Goal: Task Accomplishment & Management: Manage account settings

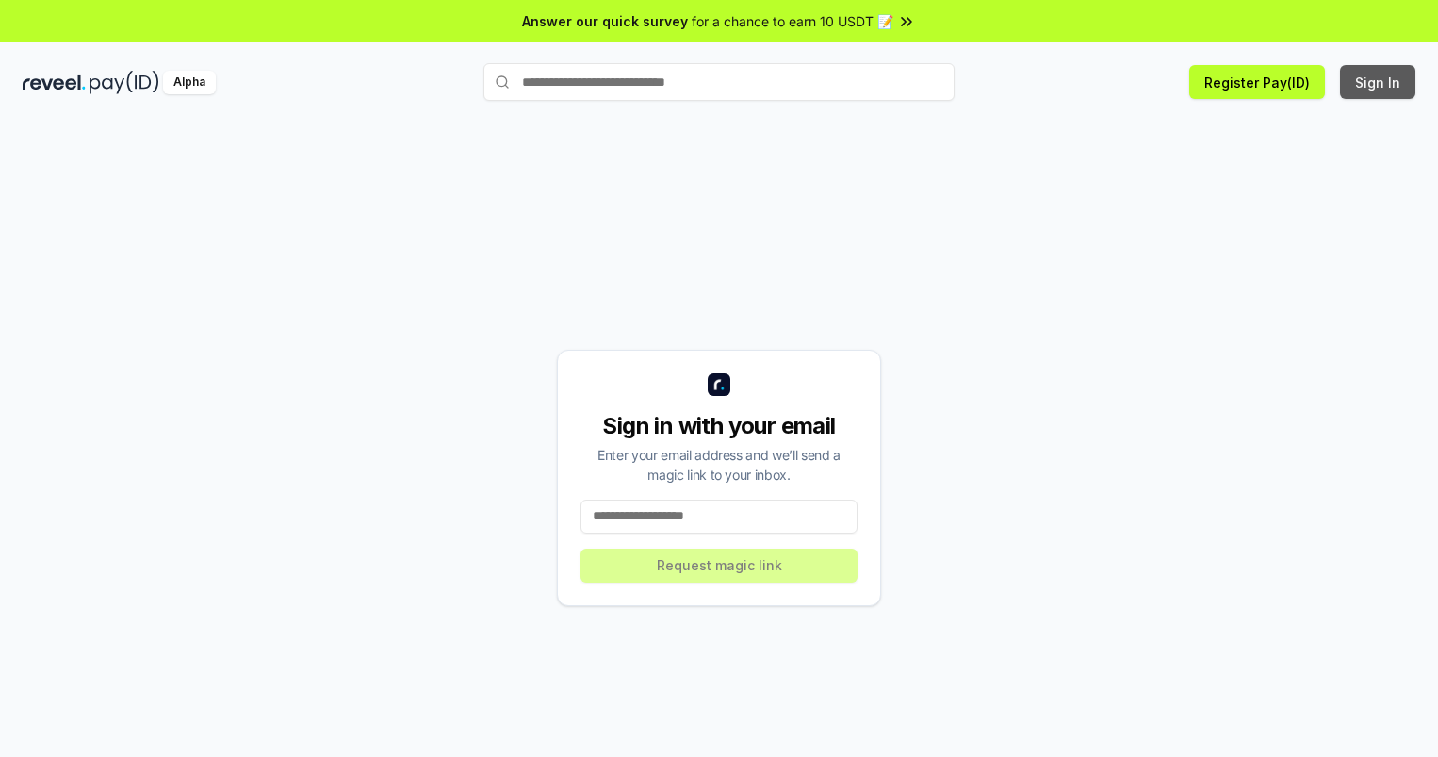
click at [1379, 82] on button "Sign In" at bounding box center [1377, 82] width 75 height 34
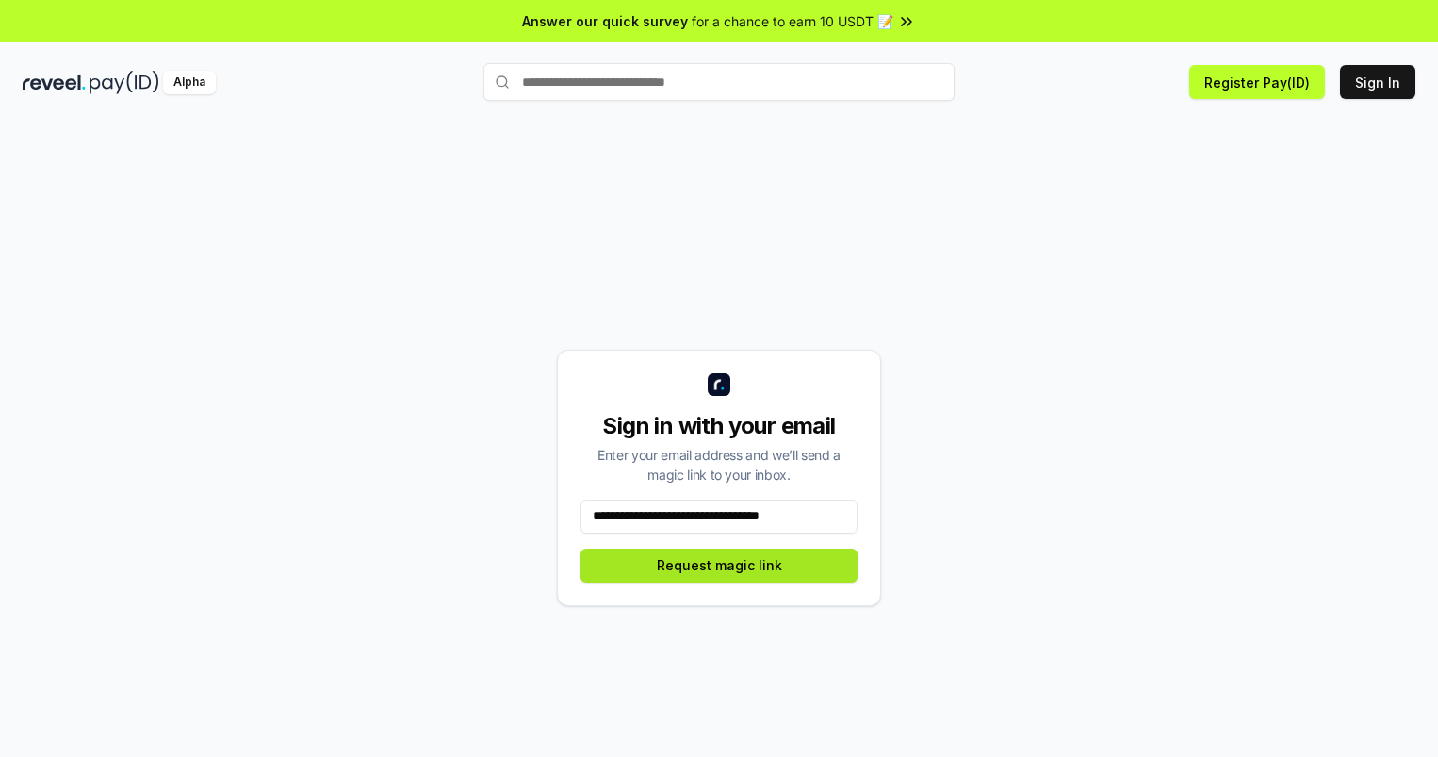
type input "**********"
click at [719, 565] on button "Request magic link" at bounding box center [719, 566] width 277 height 34
